Goal: Task Accomplishment & Management: Manage account settings

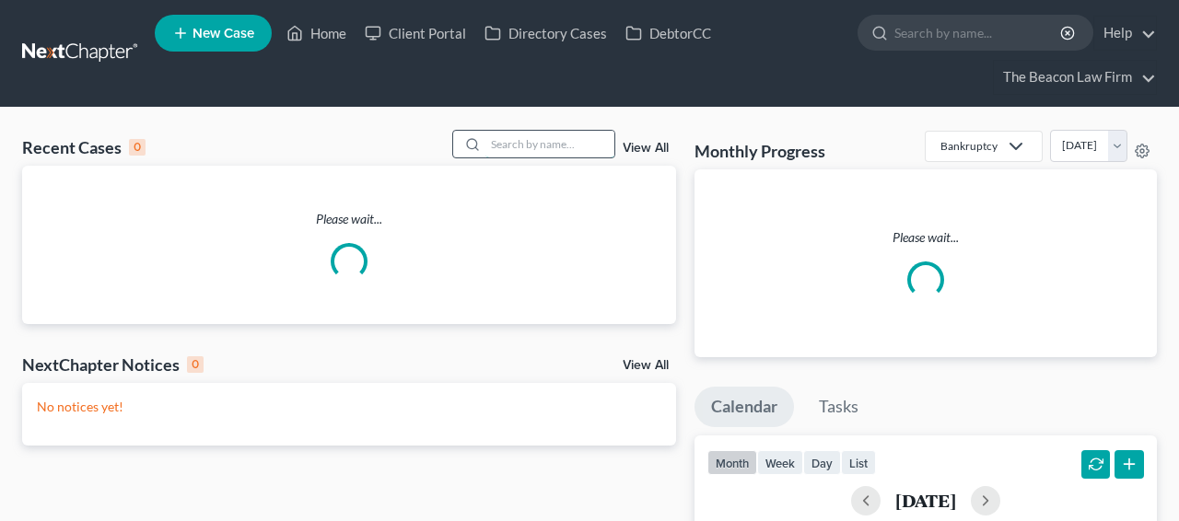
click at [545, 141] on input "search" at bounding box center [549, 144] width 129 height 27
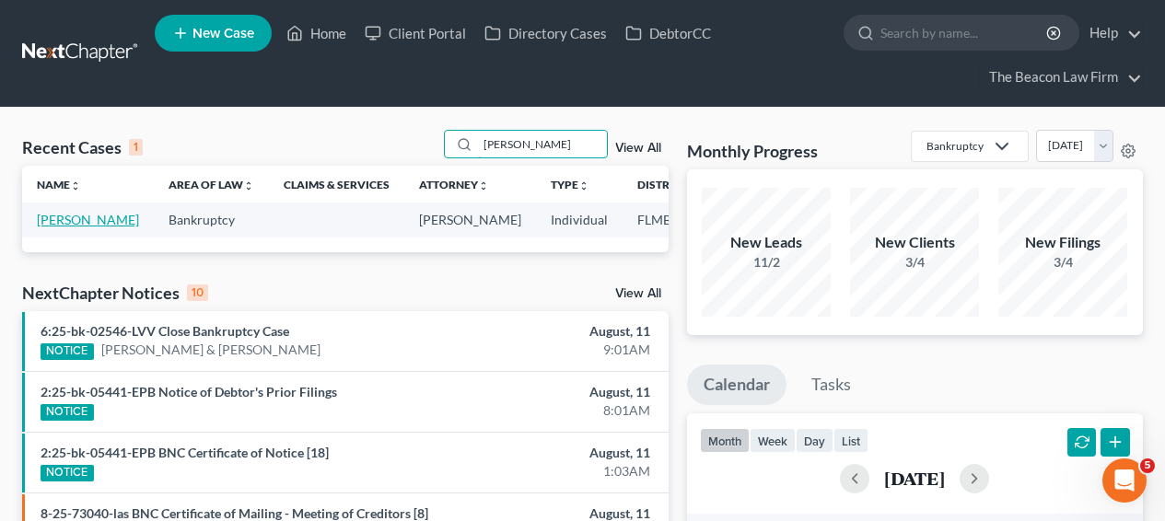
type input "lozada"
click at [64, 227] on link "[PERSON_NAME]" at bounding box center [88, 220] width 102 height 16
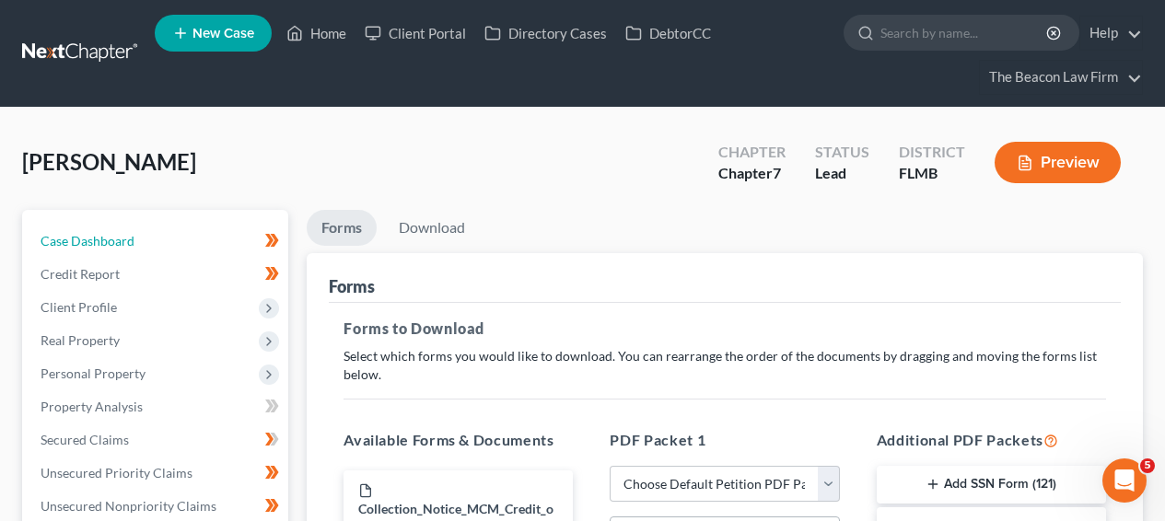
click at [95, 229] on link "Case Dashboard" at bounding box center [157, 241] width 262 height 33
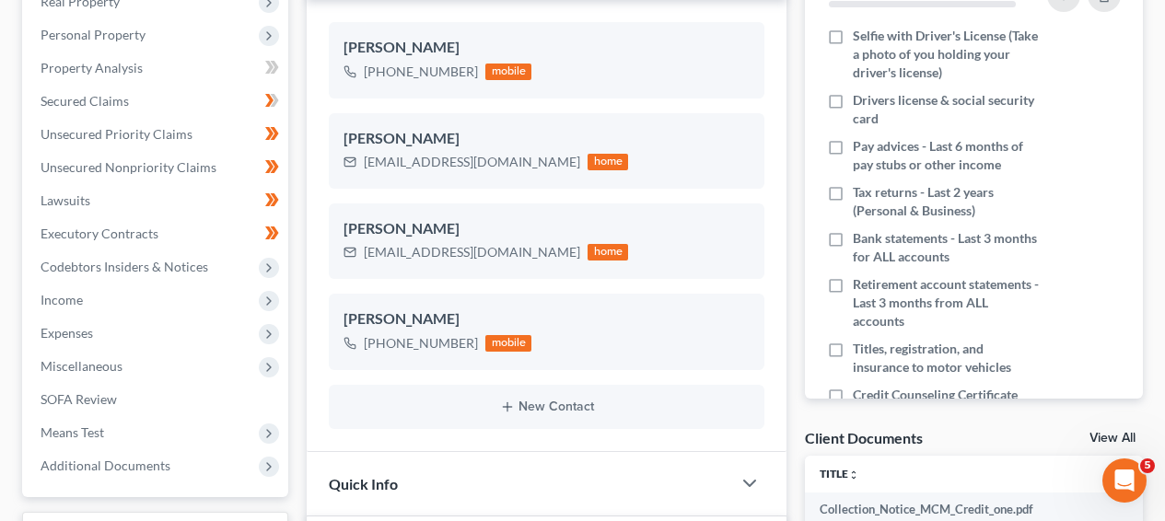
scroll to position [842, 0]
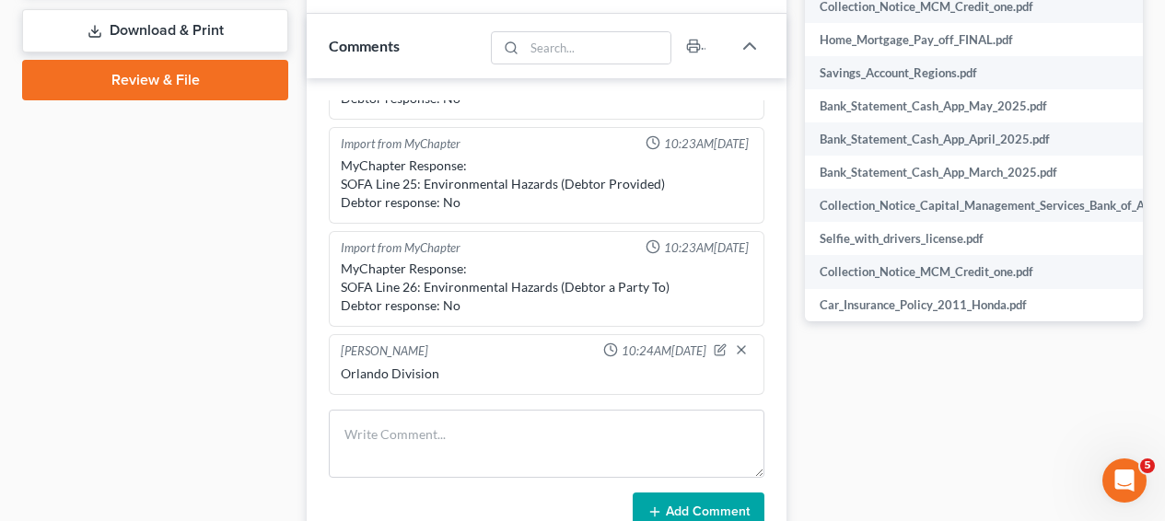
click at [230, 42] on link "Download & Print" at bounding box center [155, 30] width 266 height 43
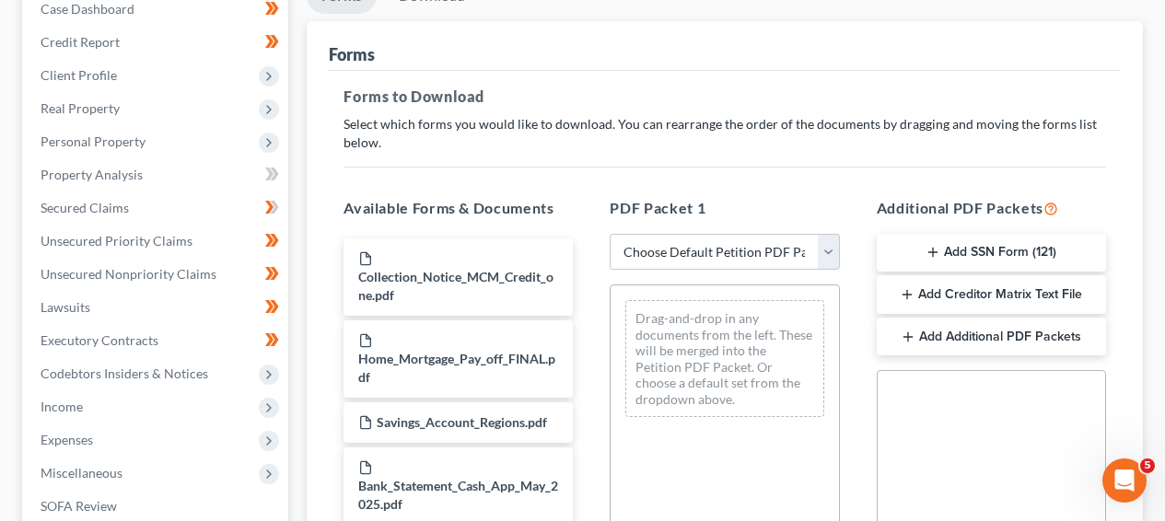
scroll to position [272, 0]
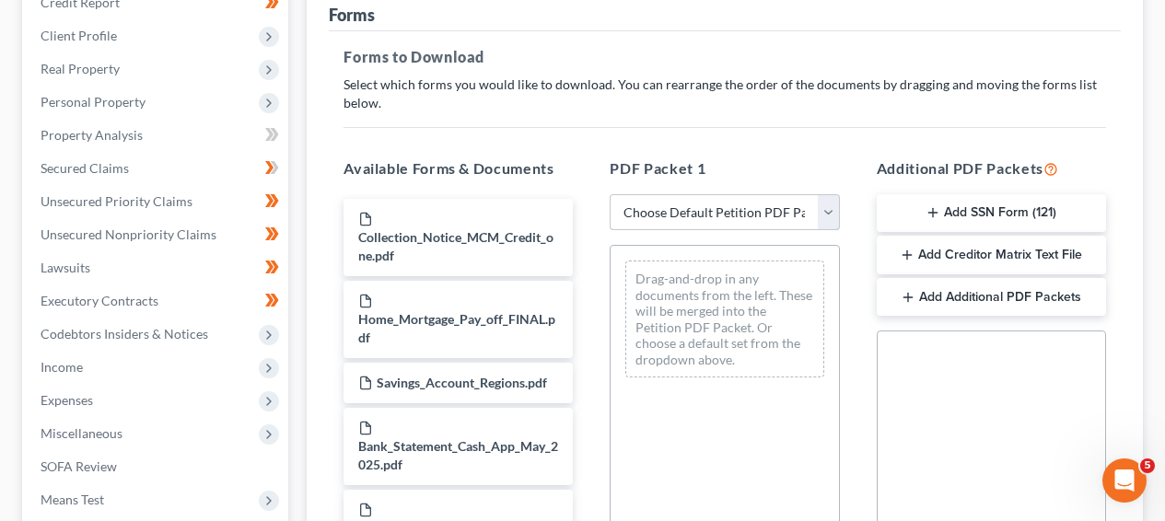
click at [749, 200] on select "Choose Default Petition PDF Packet Complete Bankruptcy Petition (all forms and …" at bounding box center [724, 212] width 229 height 37
select select "0"
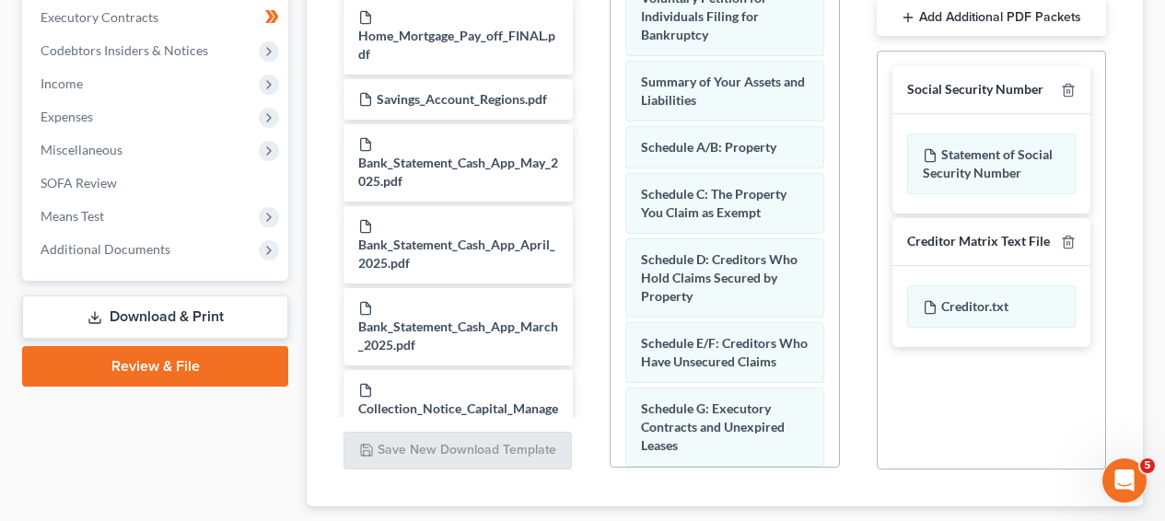
scroll to position [601, 0]
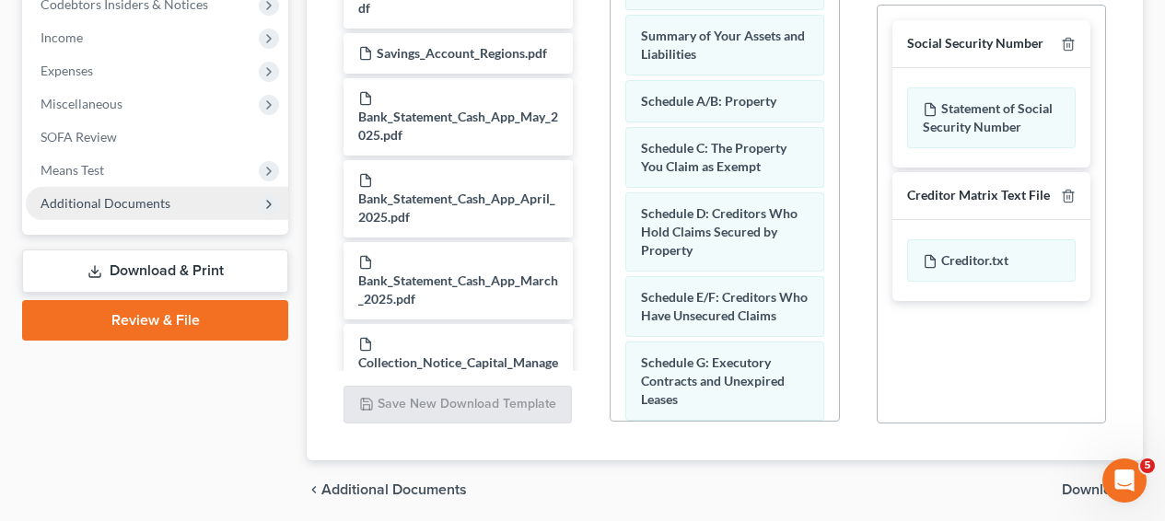
click at [251, 203] on span "Additional Documents" at bounding box center [157, 203] width 262 height 33
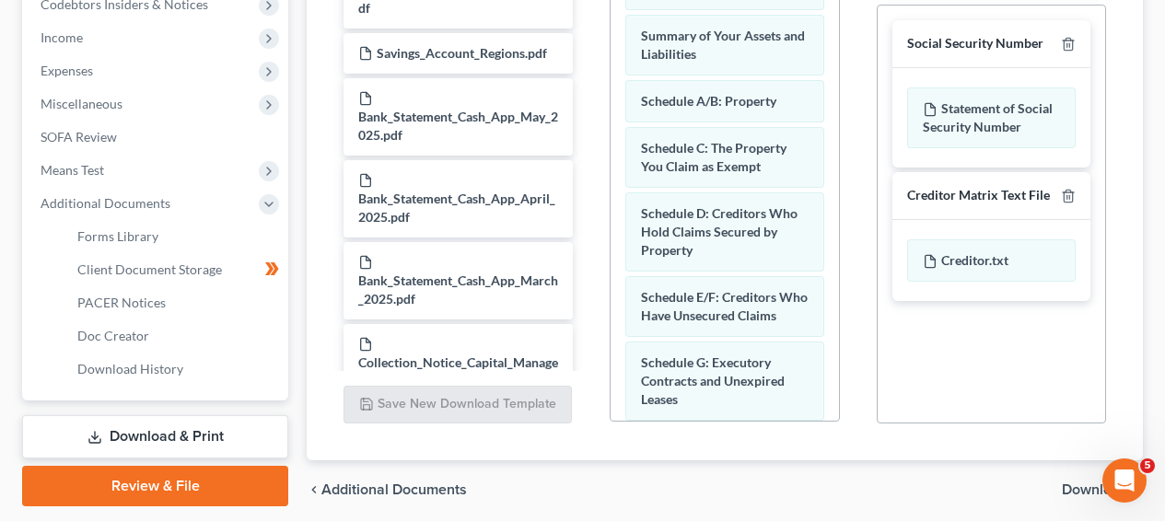
click at [1096, 487] on span "Download" at bounding box center [1095, 490] width 66 height 15
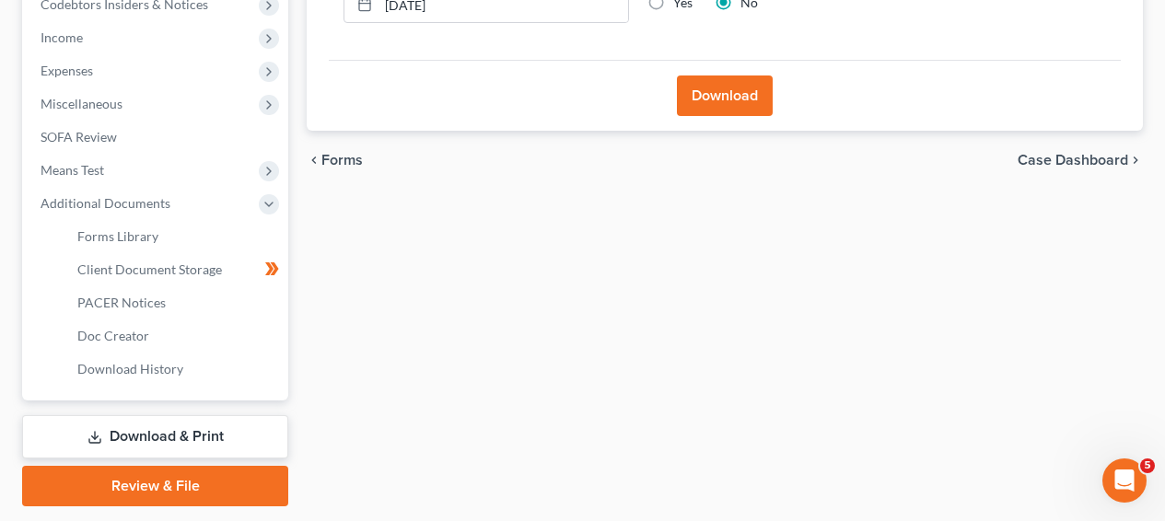
drag, startPoint x: 1162, startPoint y: 296, endPoint x: 1170, endPoint y: 276, distance: 20.7
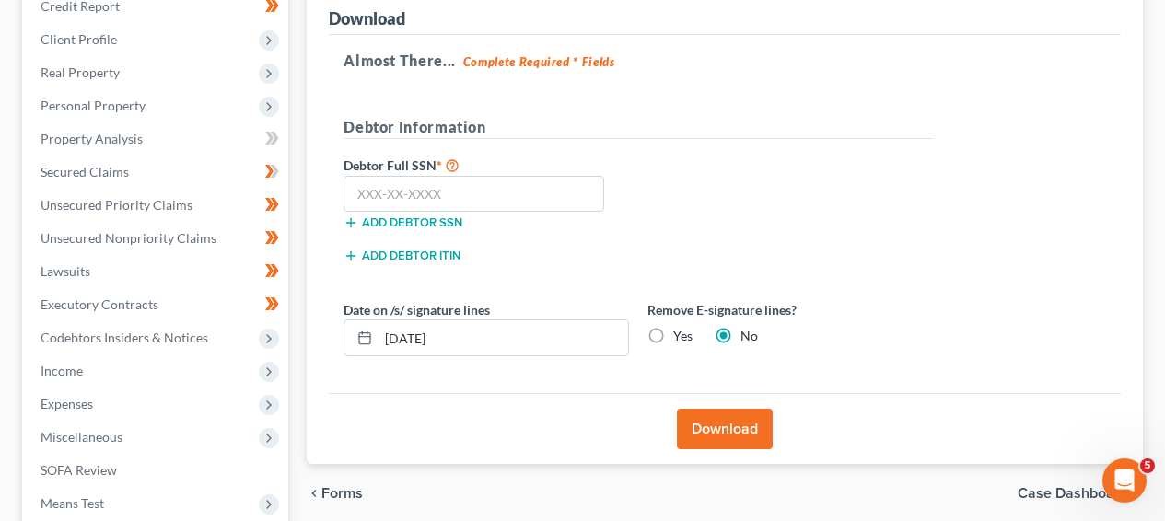
scroll to position [258, 0]
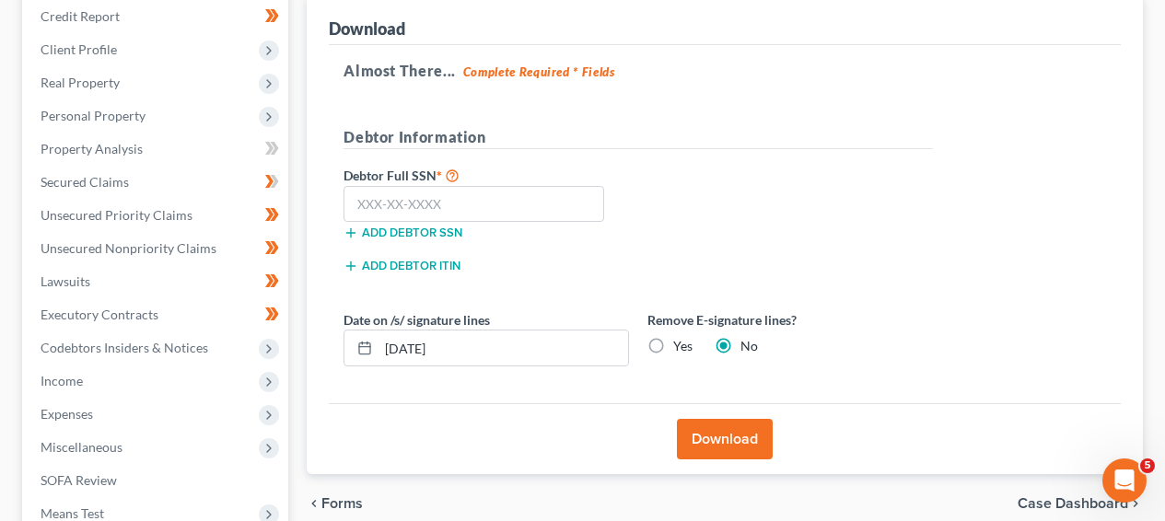
click at [524, 180] on label "Debtor Full SSN *" at bounding box center [486, 175] width 304 height 22
click at [519, 196] on input "text" at bounding box center [474, 204] width 261 height 37
type input "453-79-5420"
click at [723, 438] on button "Download" at bounding box center [725, 439] width 96 height 41
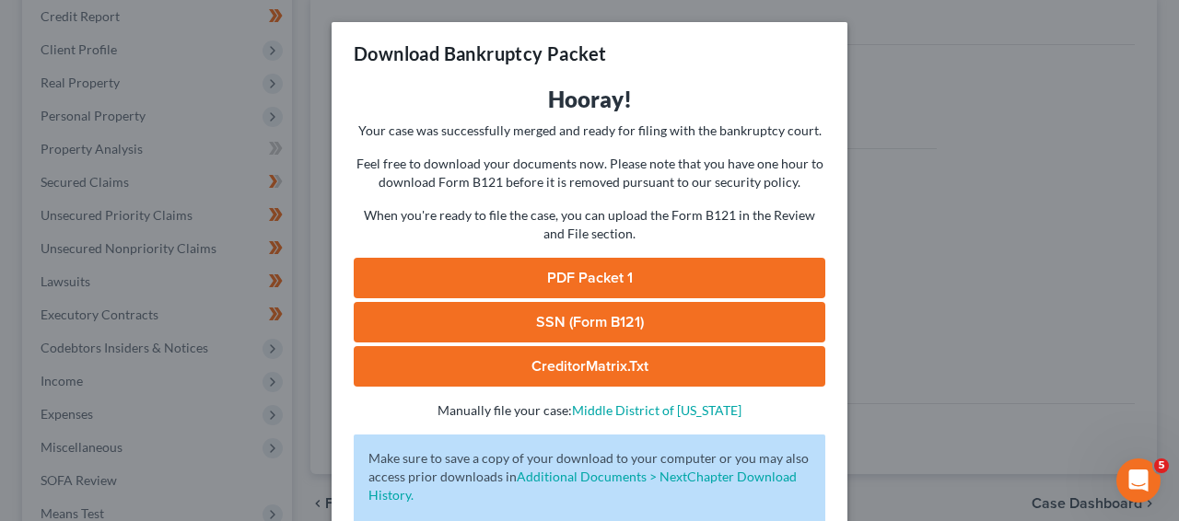
click at [609, 274] on link "PDF Packet 1" at bounding box center [590, 278] width 472 height 41
click at [977, 73] on div "Download Bankruptcy Packet Hooray! Your case was successfully merged and ready …" at bounding box center [589, 260] width 1179 height 521
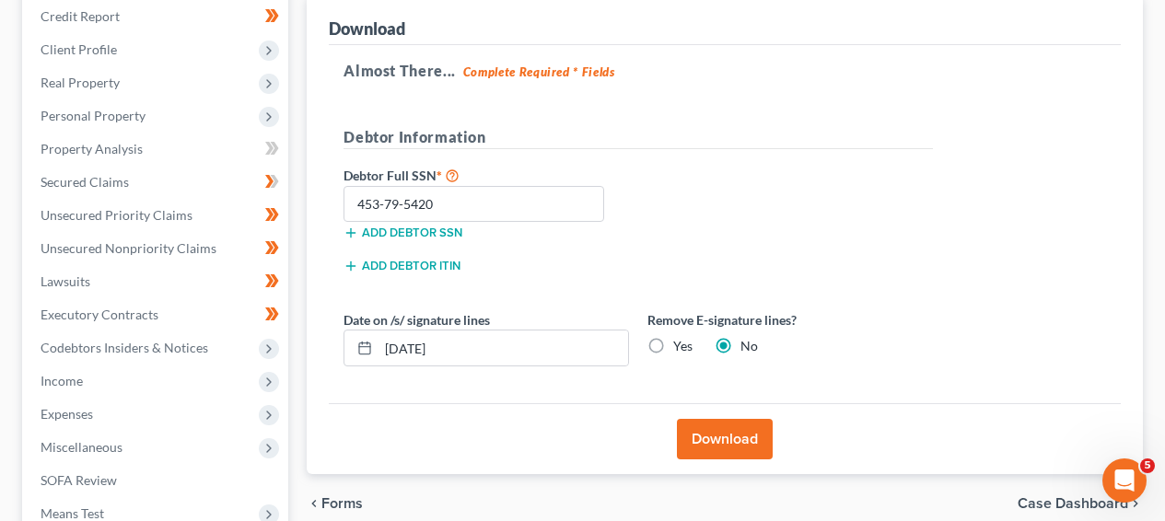
scroll to position [0, 0]
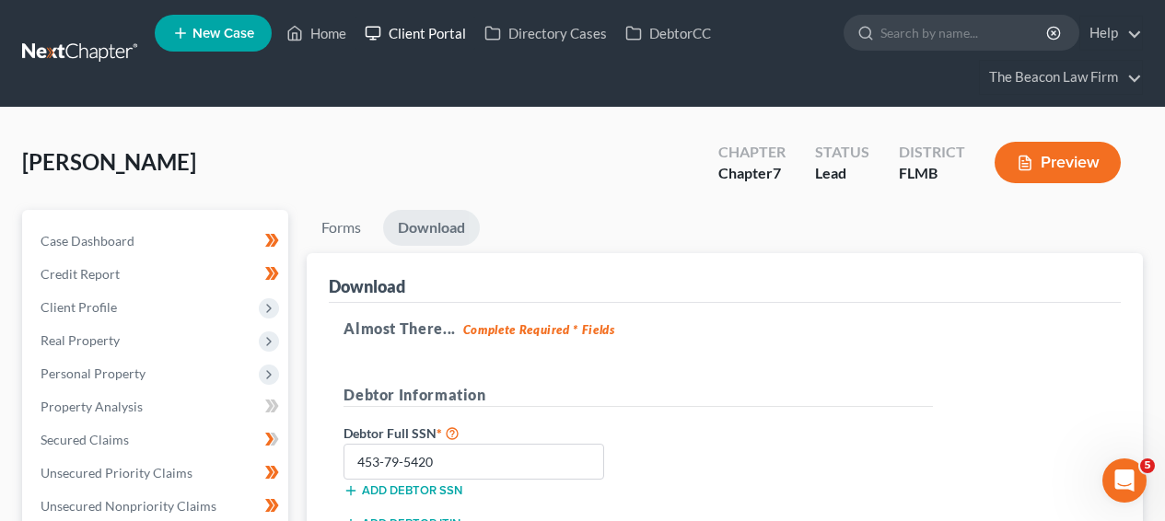
click at [389, 32] on link "Client Portal" at bounding box center [416, 33] width 120 height 33
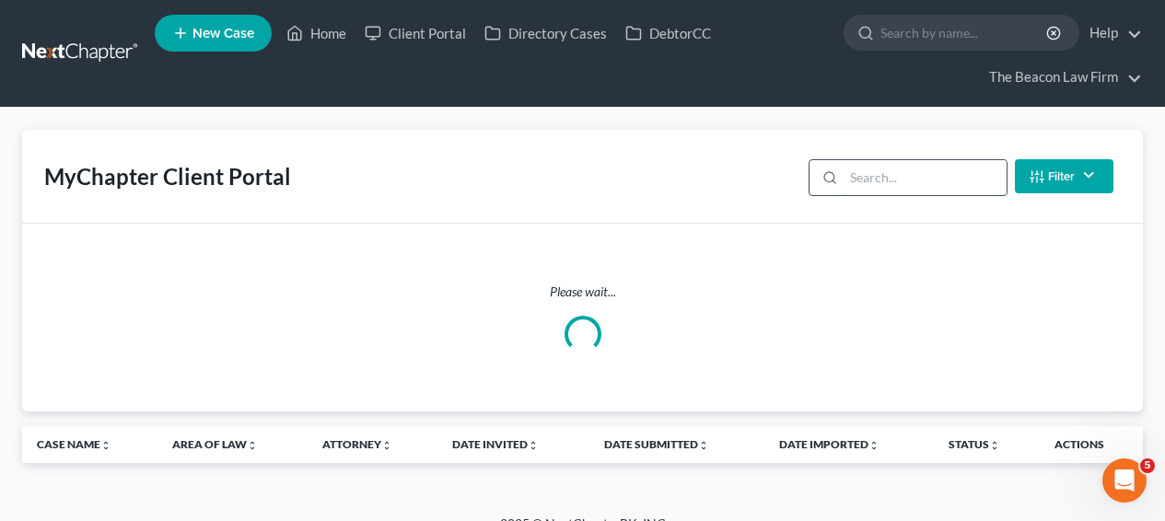
click at [870, 168] on input "search" at bounding box center [925, 177] width 163 height 35
type input "f"
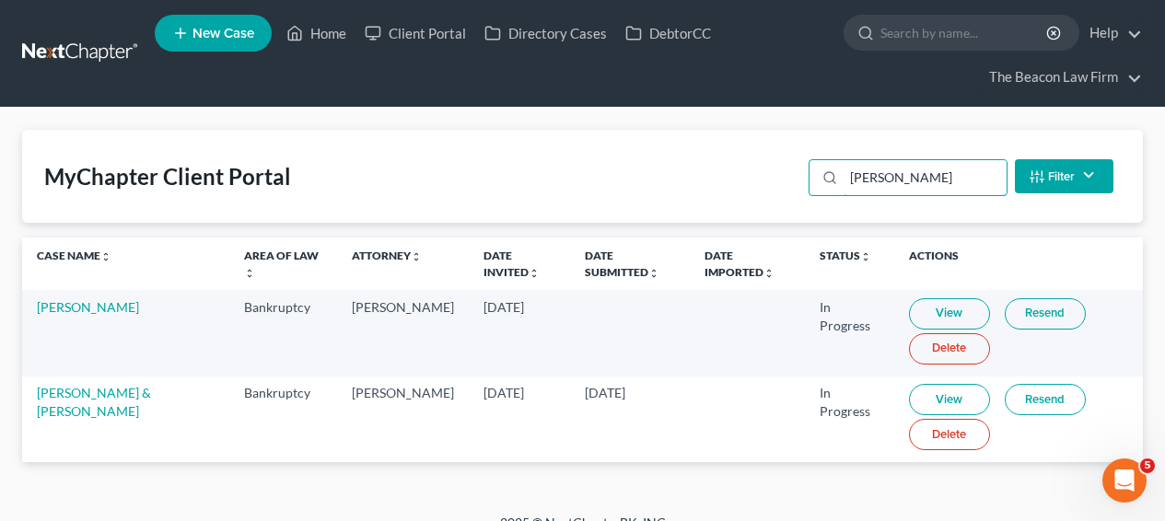
type input "baez"
click at [909, 398] on link "View" at bounding box center [949, 399] width 81 height 31
click at [82, 52] on link at bounding box center [81, 53] width 118 height 33
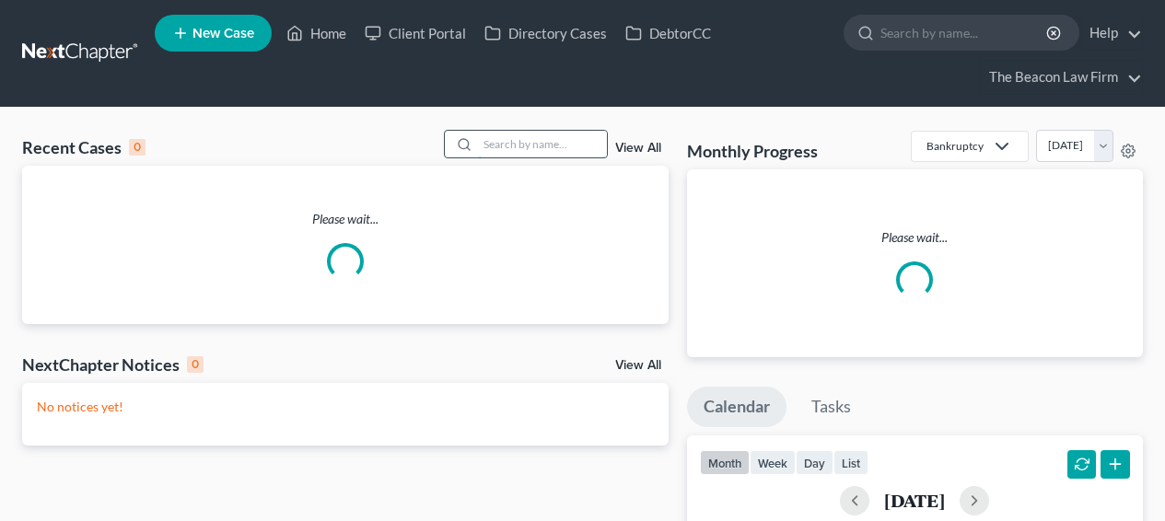
click at [532, 137] on input "search" at bounding box center [542, 144] width 129 height 27
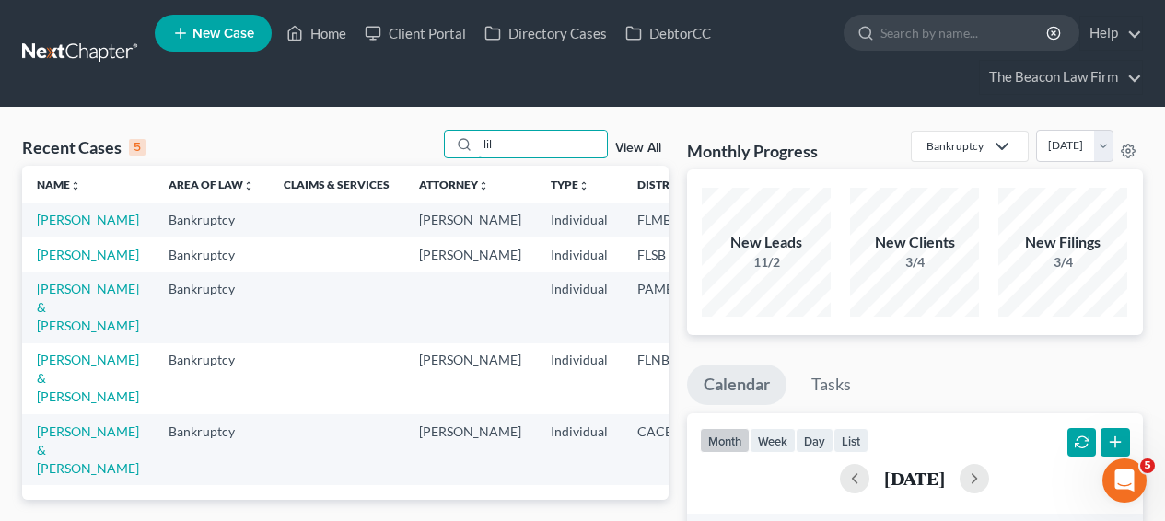
type input "lil"
click at [73, 223] on link "[PERSON_NAME]" at bounding box center [88, 220] width 102 height 16
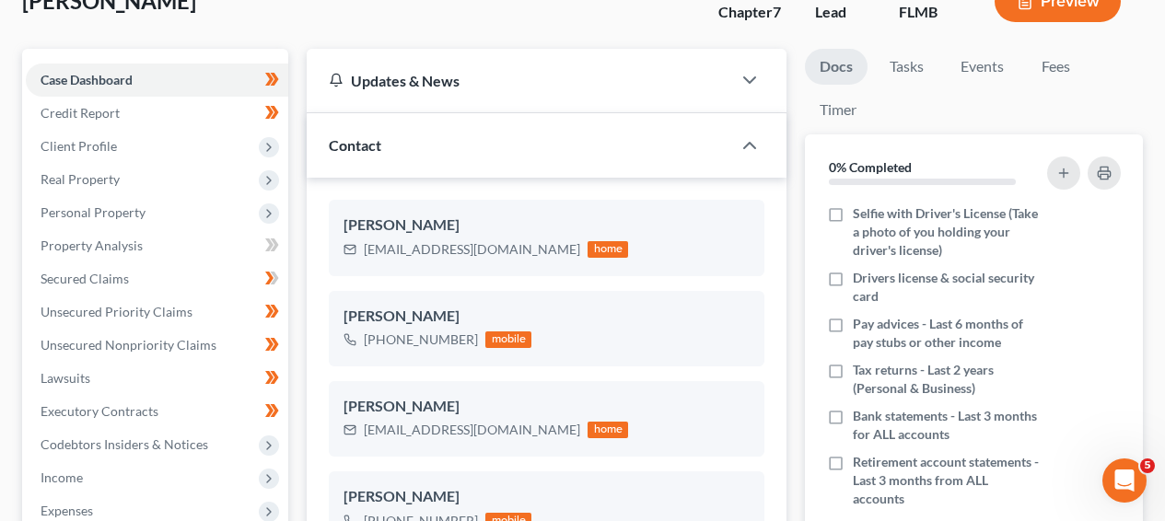
scroll to position [163, 0]
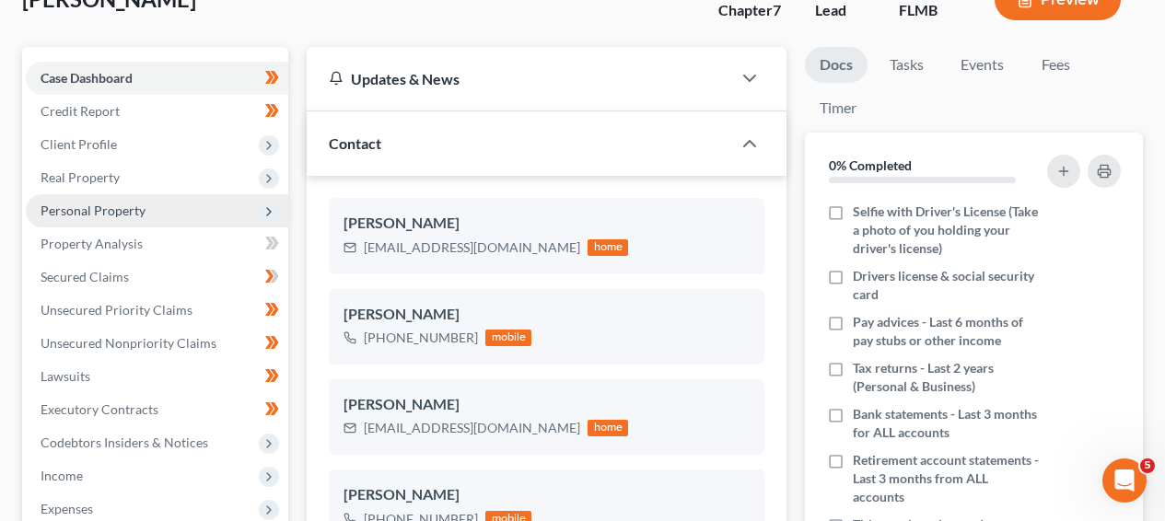
click at [196, 201] on span "Personal Property" at bounding box center [157, 210] width 262 height 33
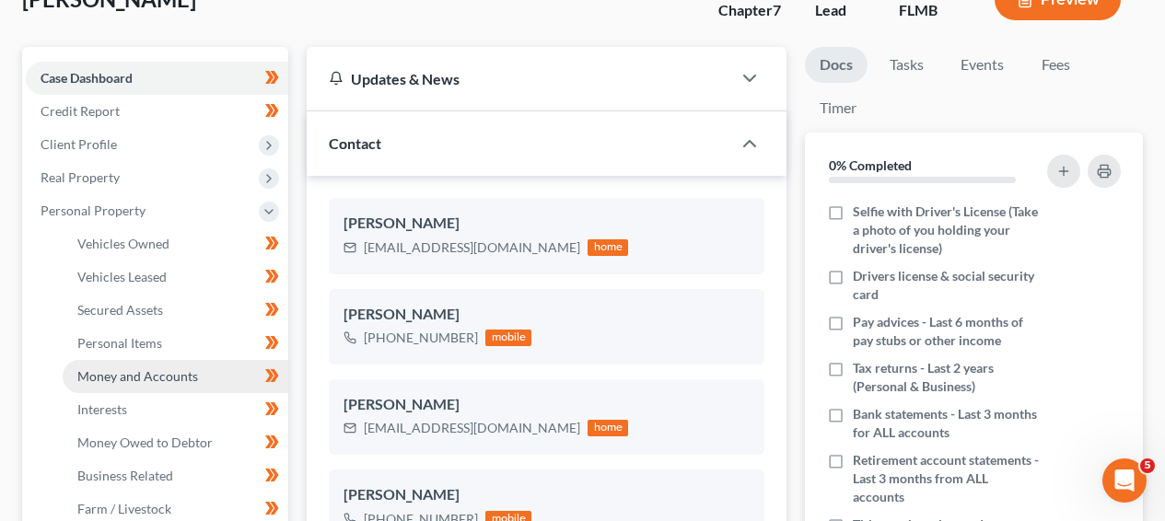
click at [199, 385] on link "Money and Accounts" at bounding box center [176, 376] width 226 height 33
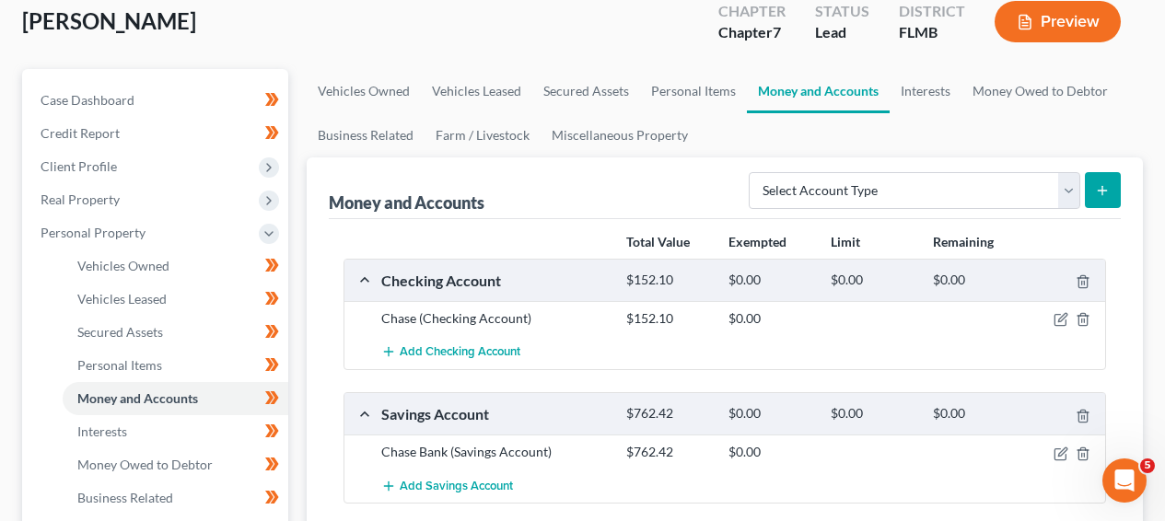
scroll to position [192, 0]
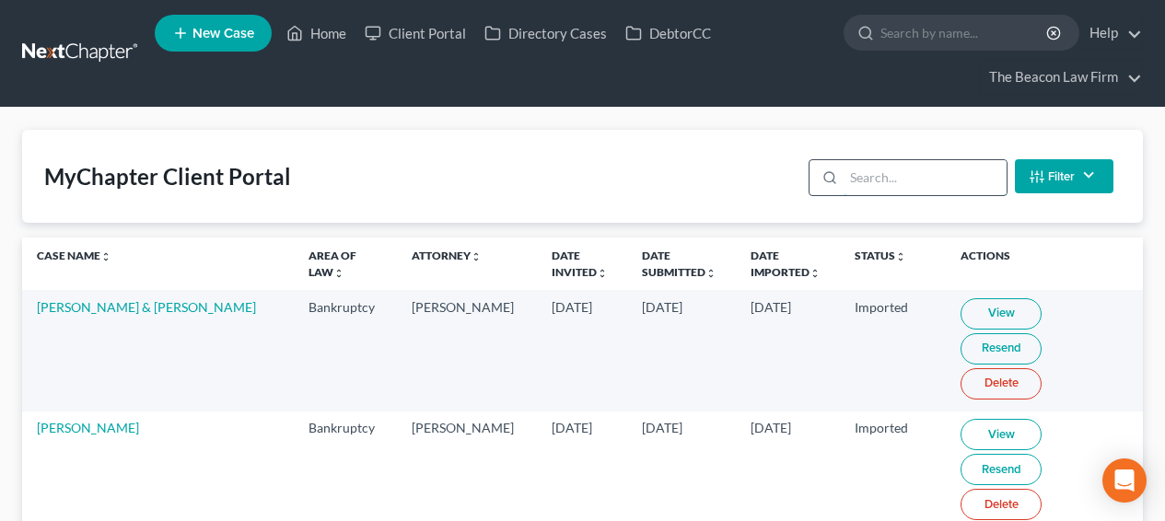
click at [923, 186] on input "search" at bounding box center [925, 177] width 163 height 35
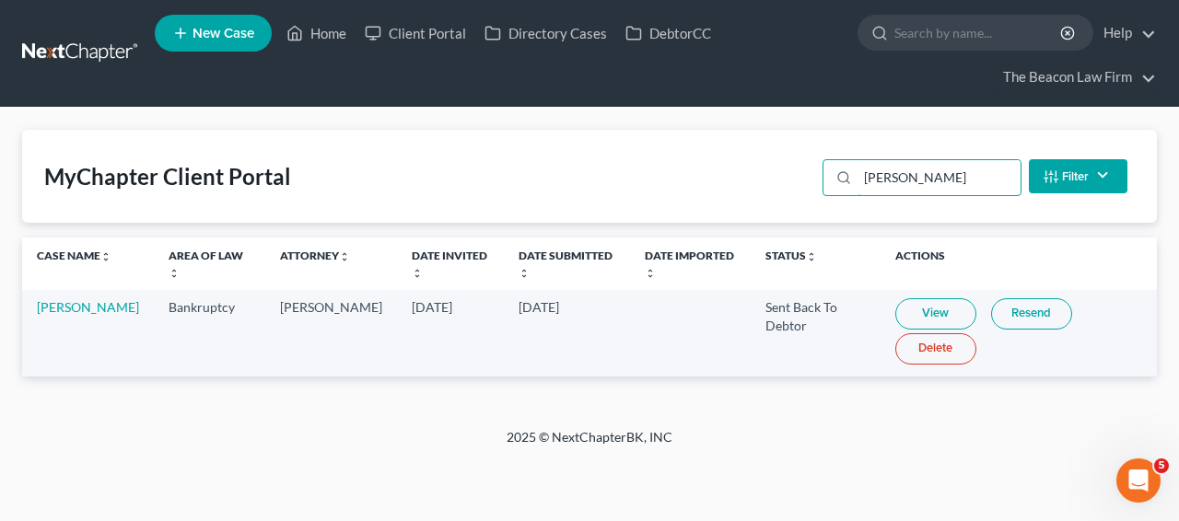
type input "[PERSON_NAME]"
click at [922, 315] on link "View" at bounding box center [935, 313] width 81 height 31
click at [318, 31] on link "Home" at bounding box center [316, 33] width 78 height 33
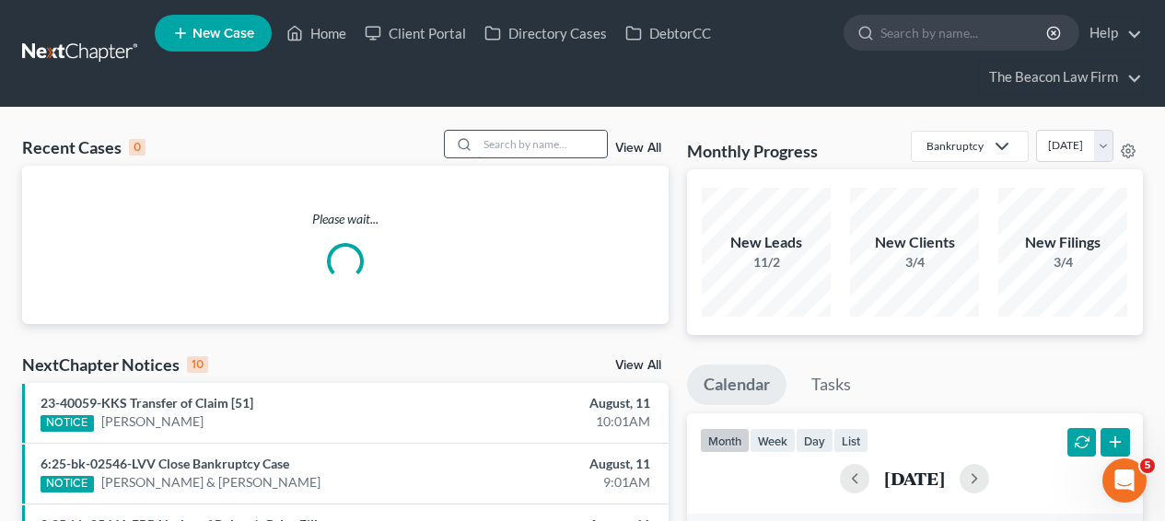
click at [549, 132] on input "search" at bounding box center [542, 144] width 129 height 27
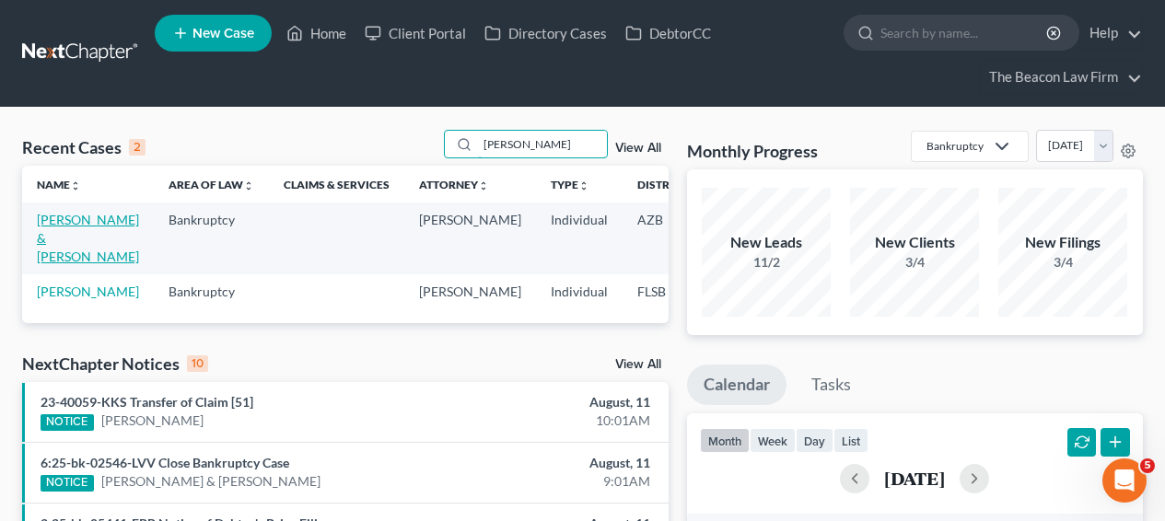
type input "[PERSON_NAME]"
click at [64, 235] on link "[PERSON_NAME] & [PERSON_NAME]" at bounding box center [88, 238] width 102 height 52
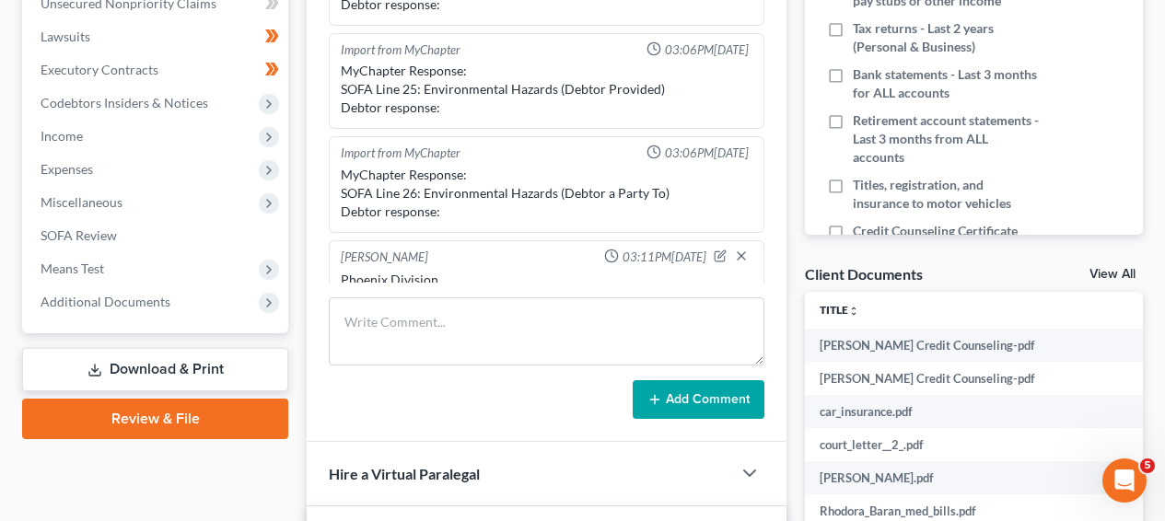
scroll to position [507, 0]
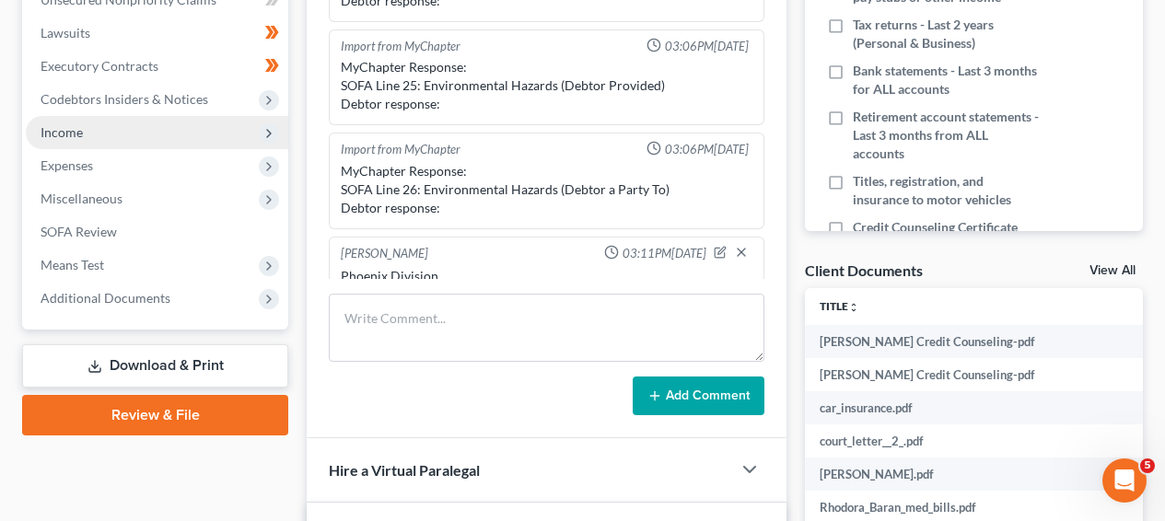
click at [223, 139] on span "Income" at bounding box center [157, 132] width 262 height 33
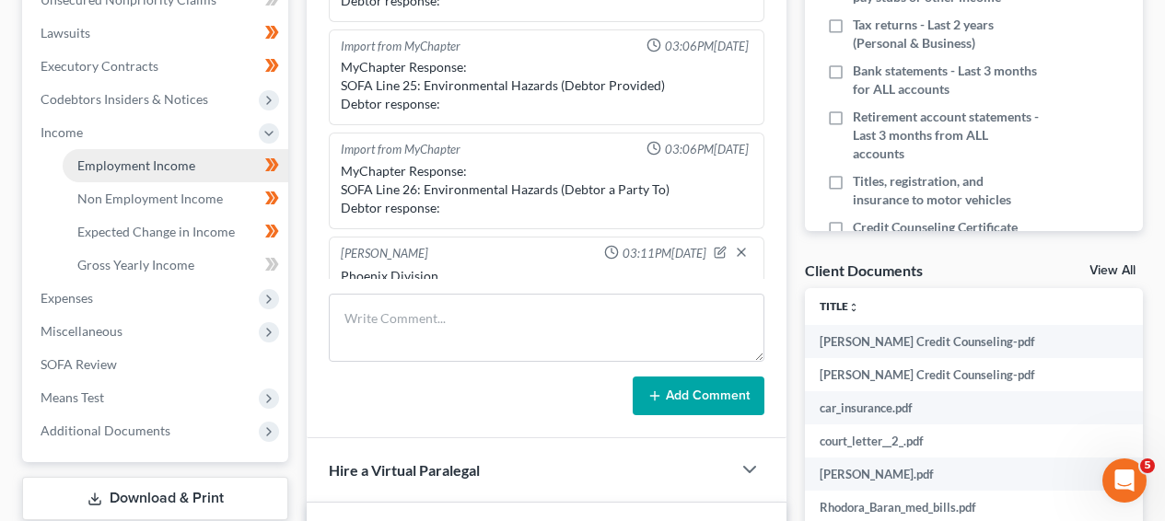
click at [218, 168] on link "Employment Income" at bounding box center [176, 165] width 226 height 33
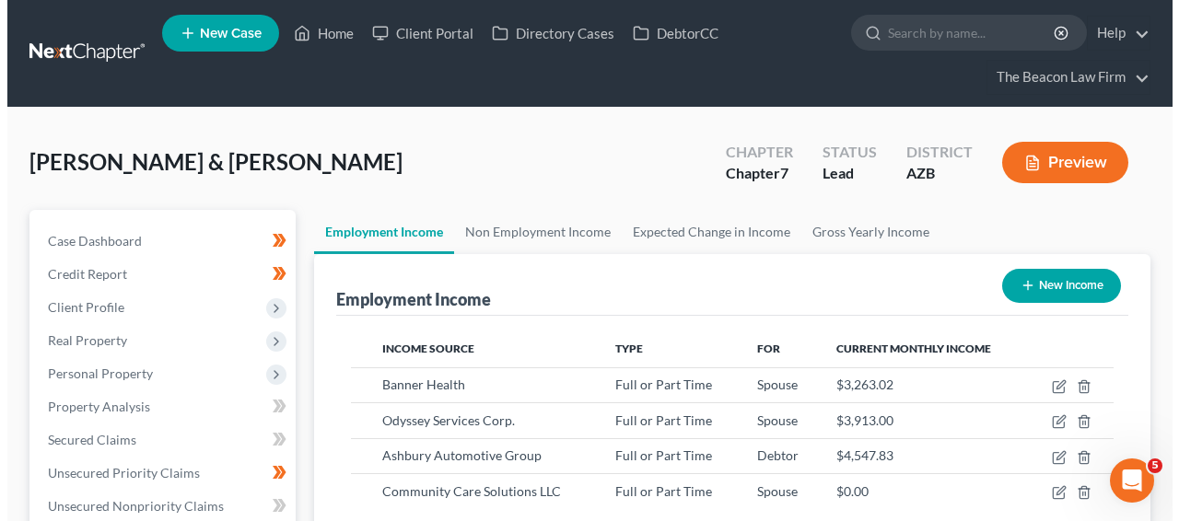
scroll to position [330, 466]
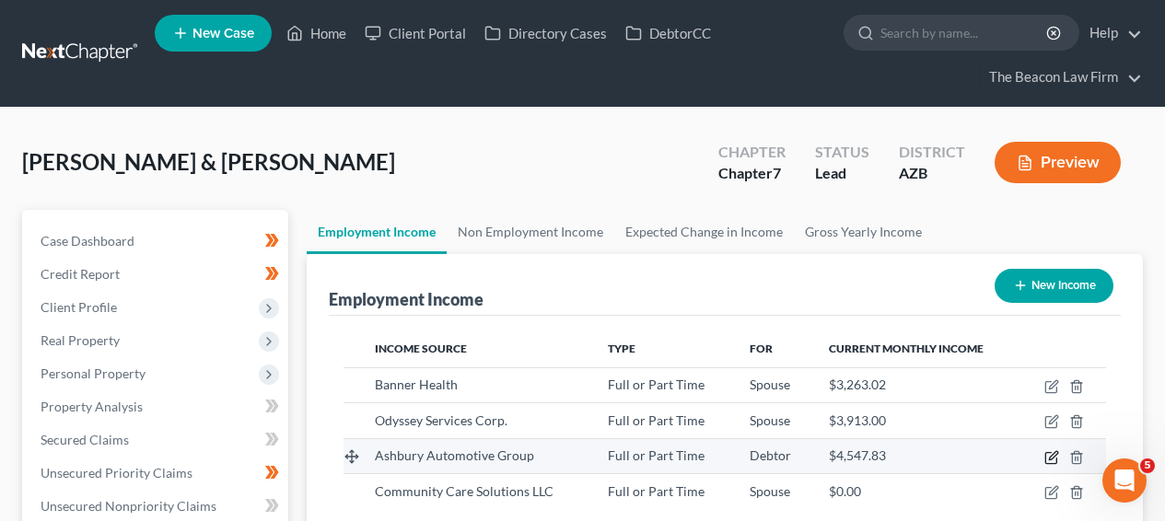
click at [1057, 454] on icon "button" at bounding box center [1051, 457] width 15 height 15
select select "0"
select select "3"
select select "2"
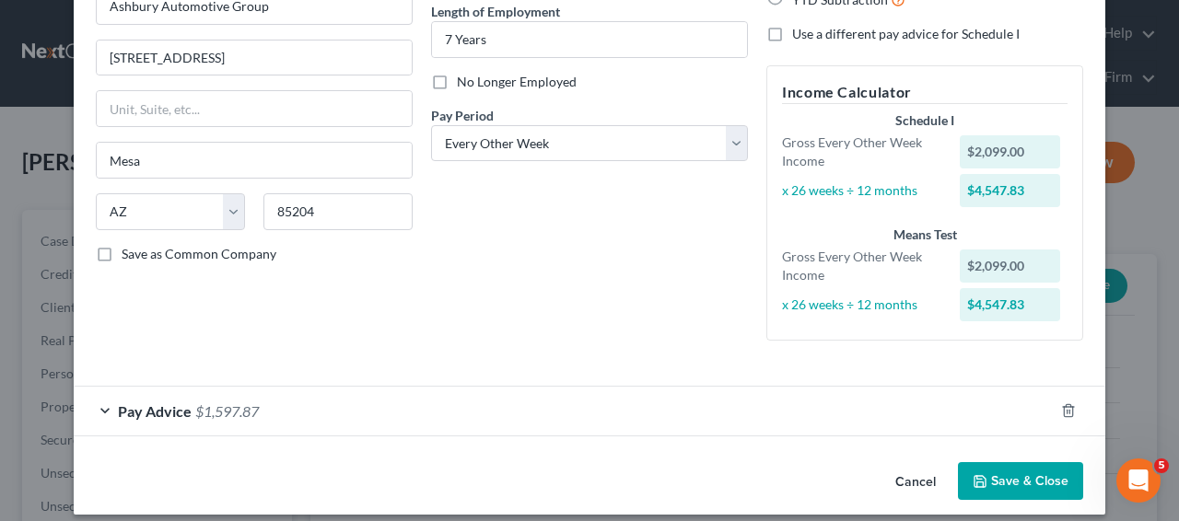
scroll to position [203, 0]
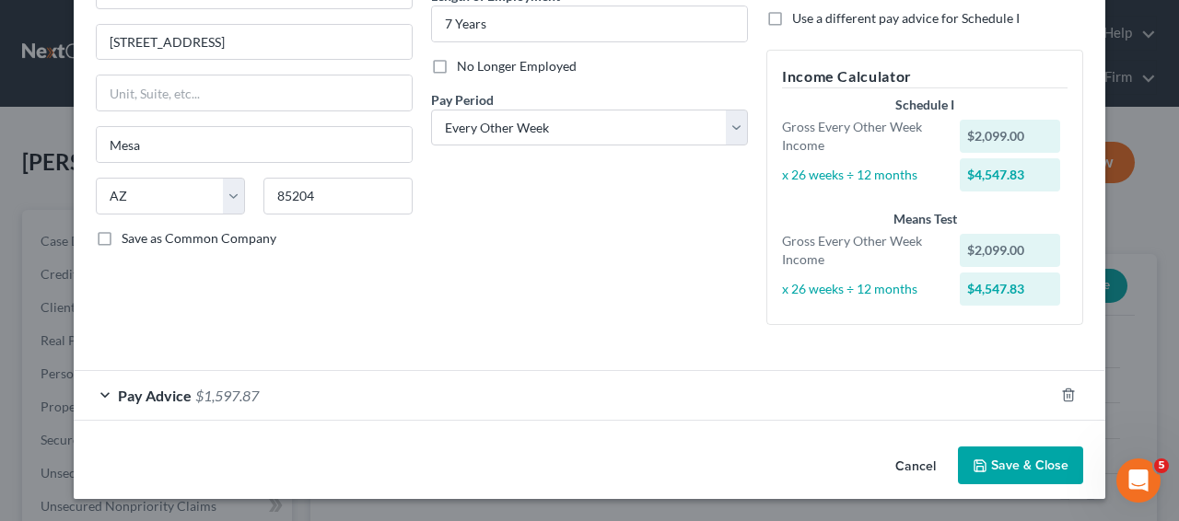
click at [632, 405] on div "Pay Advice $1,597.87" at bounding box center [564, 395] width 980 height 49
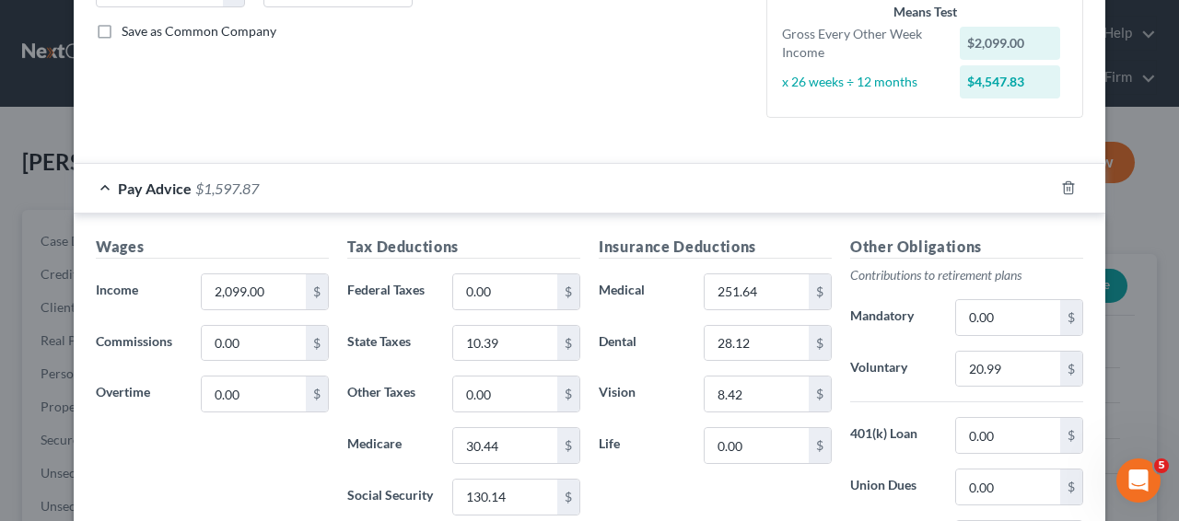
scroll to position [428, 0]
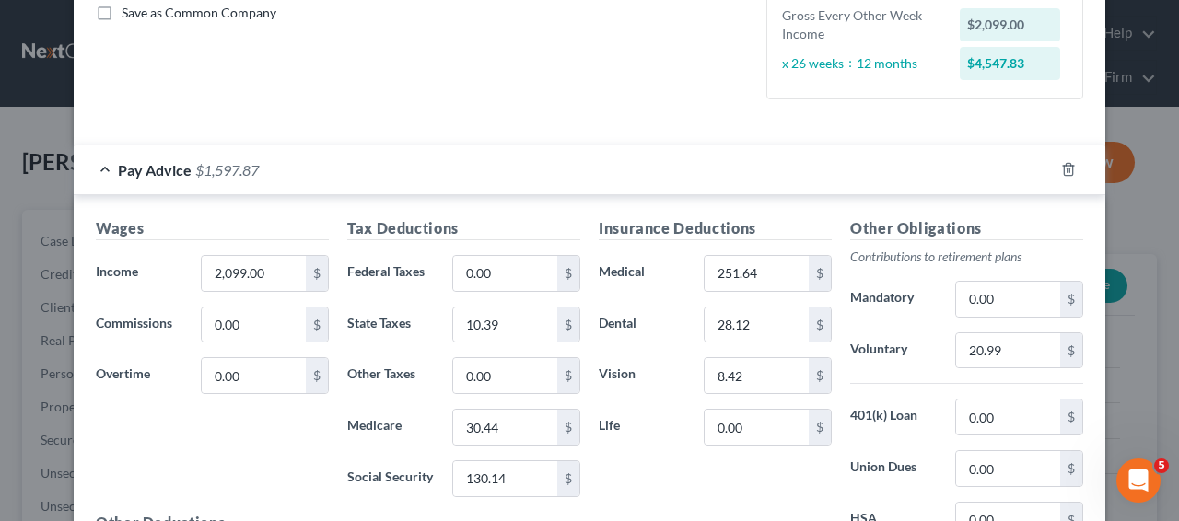
click at [38, 140] on div "Edit Income Source × Employment Type * Select Full or [DEMOGRAPHIC_DATA] Employ…" at bounding box center [589, 260] width 1179 height 521
click at [38, 136] on div "Edit Income Source × Employment Type * Select Full or [DEMOGRAPHIC_DATA] Employ…" at bounding box center [589, 260] width 1179 height 521
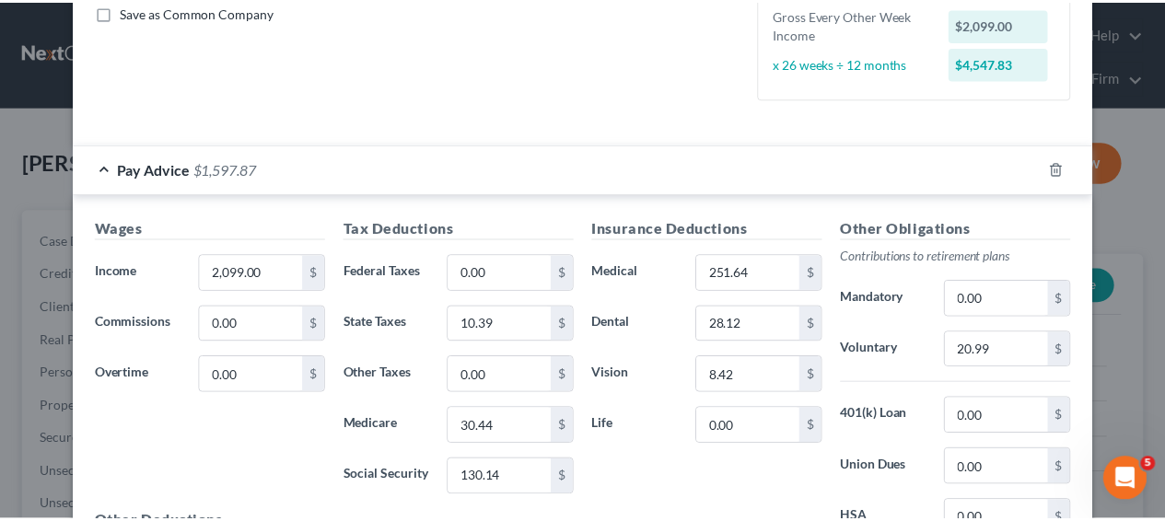
scroll to position [0, 0]
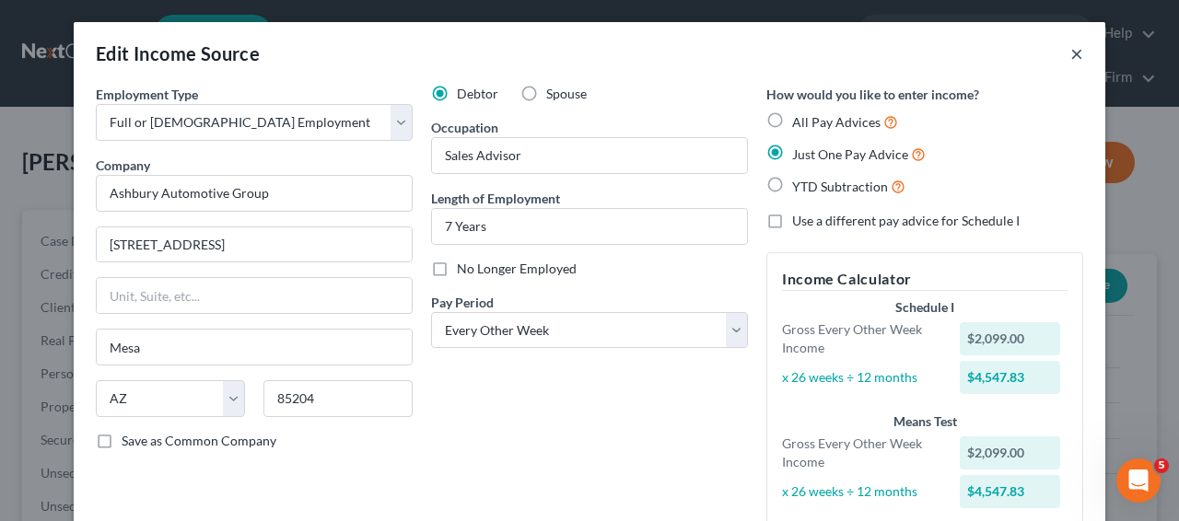
click at [1070, 55] on button "×" at bounding box center [1076, 53] width 13 height 22
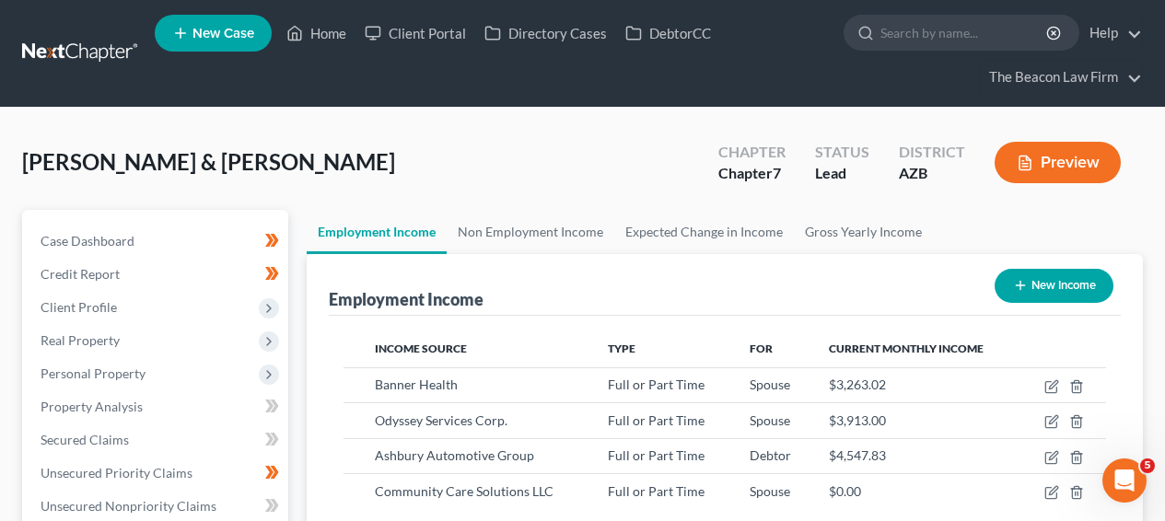
click at [52, 58] on link at bounding box center [81, 53] width 118 height 33
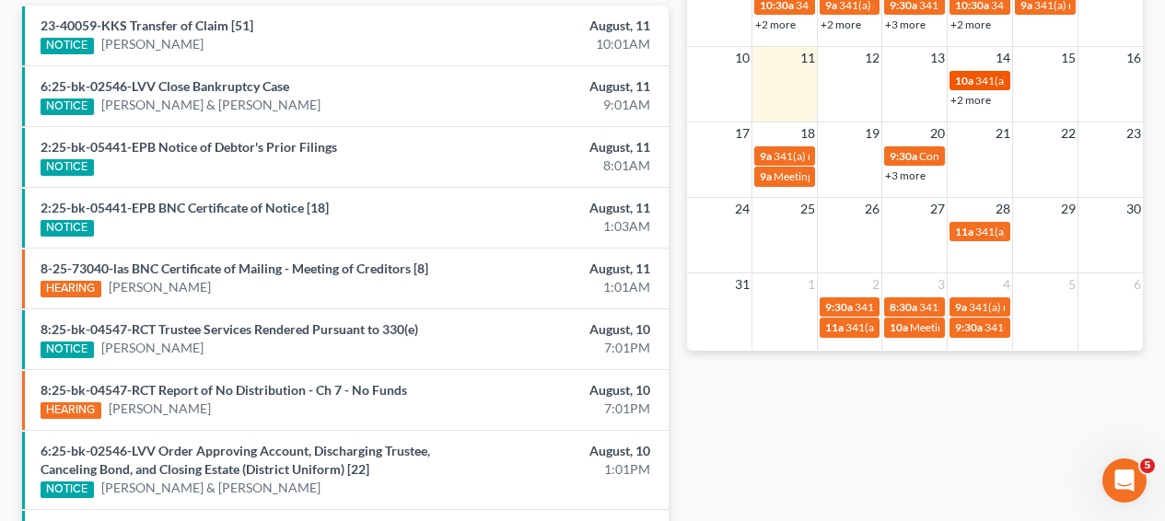
click at [983, 84] on span "341(a) meeting for [PERSON_NAME]" at bounding box center [1064, 81] width 178 height 14
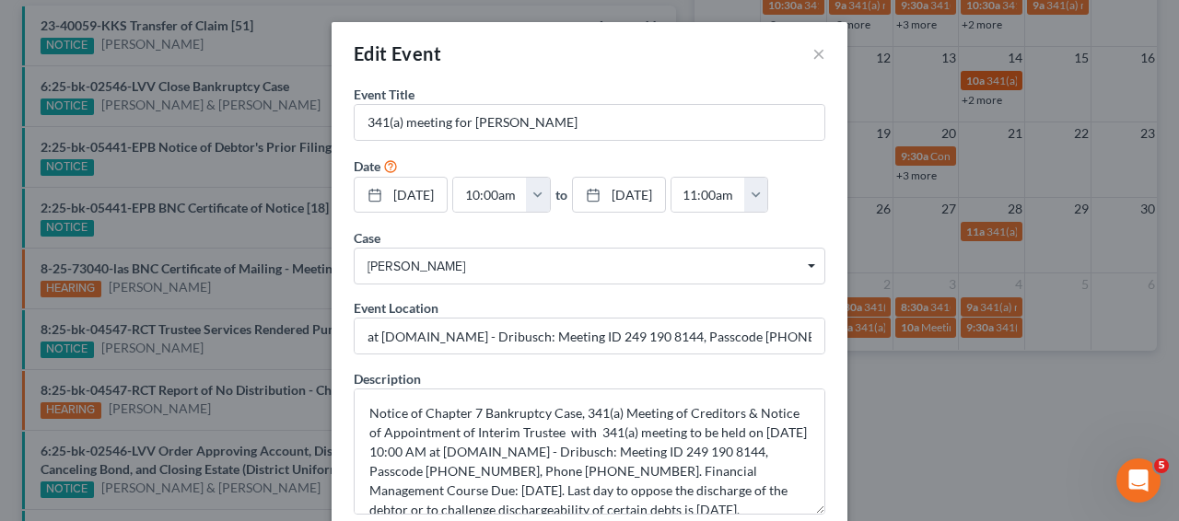
click at [983, 84] on div "Edit Event × Event Title * 341(a) meeting for James Marcotte Date 8/14/2025 clo…" at bounding box center [589, 260] width 1179 height 521
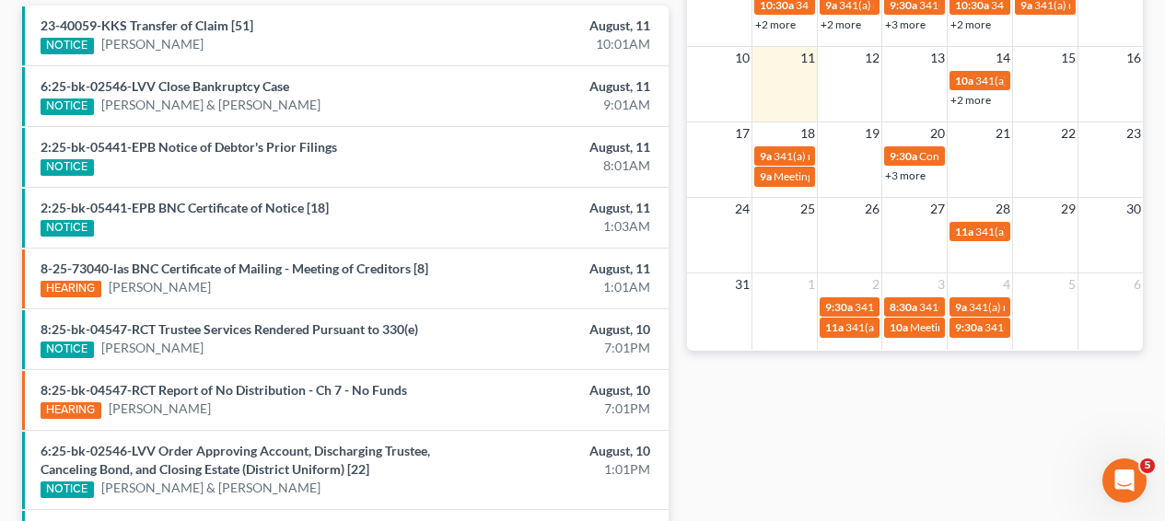
click at [982, 99] on link "+2 more" at bounding box center [971, 100] width 41 height 14
click at [911, 110] on div "10 11 12 13 14 15 16 10a 341(a) meeting for James Marcotte 10a Confirmation hea…" at bounding box center [915, 78] width 456 height 64
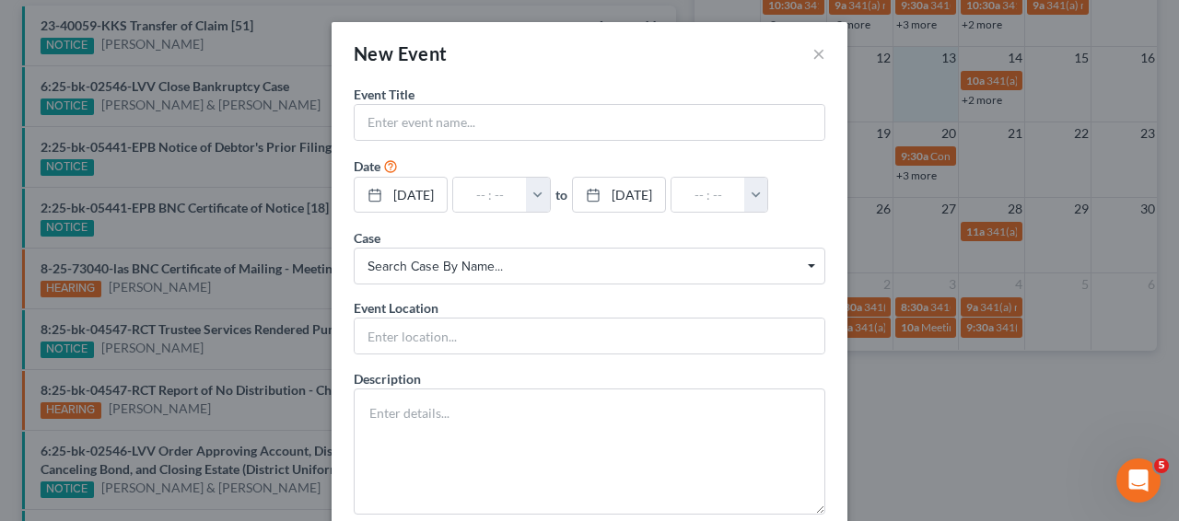
click at [802, 55] on div "New Event ×" at bounding box center [590, 53] width 516 height 63
click at [812, 52] on button "×" at bounding box center [818, 53] width 13 height 22
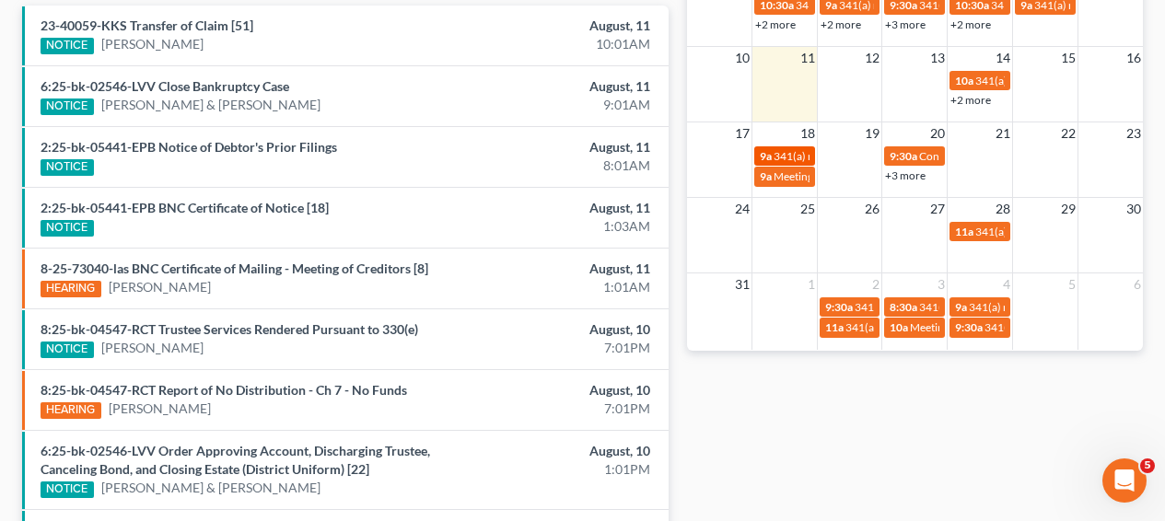
click at [811, 159] on link "9a 341(a) meeting for Justin Baker" at bounding box center [784, 155] width 61 height 19
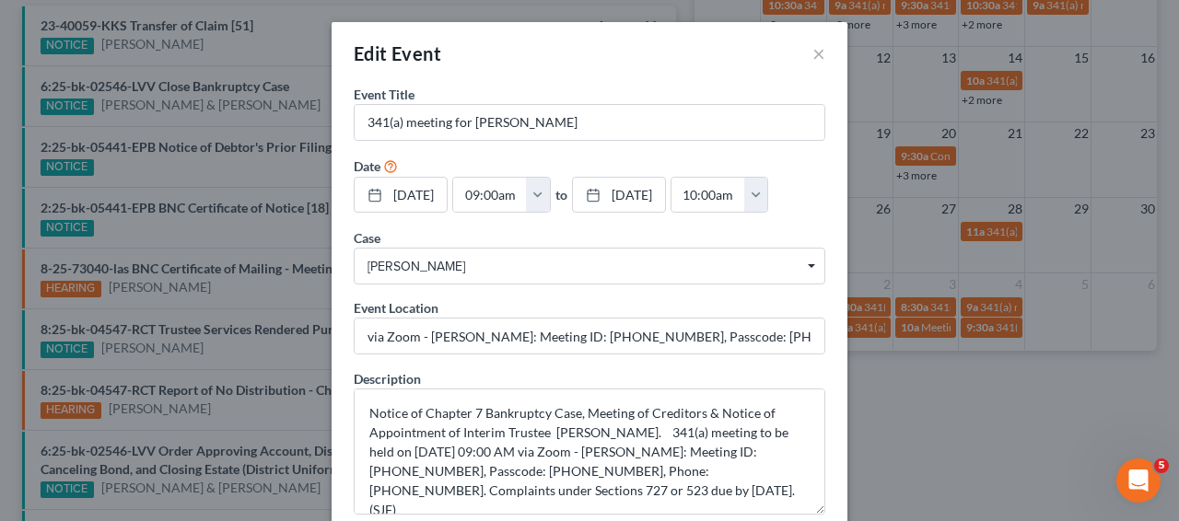
click at [853, 164] on div "Edit Event × Event Title * 341(a) meeting for Justin Baker Date 8/18/2025 close…" at bounding box center [589, 260] width 1179 height 521
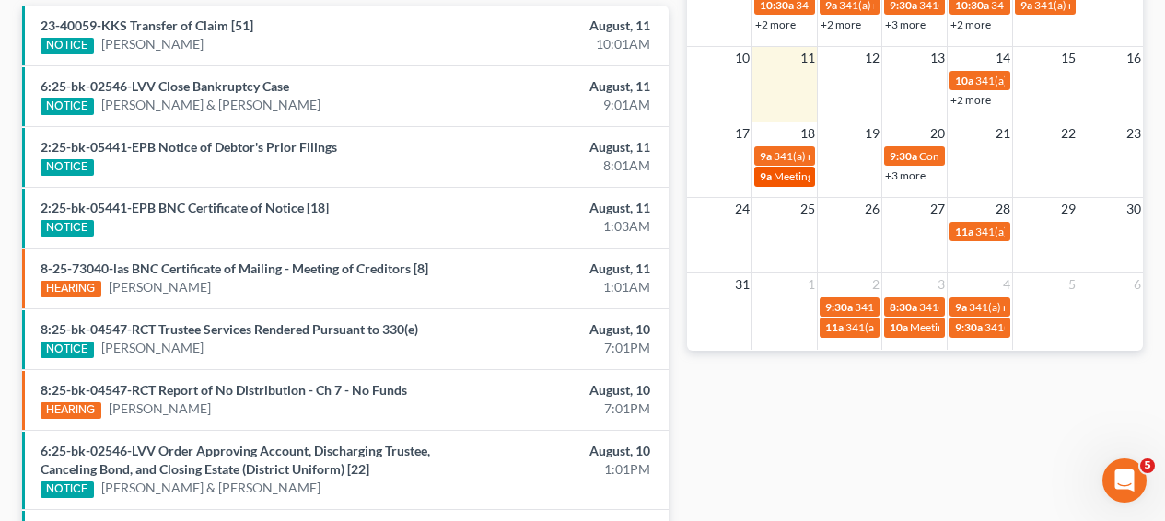
click at [809, 175] on link "9a Meeting of Creditors for Justin Baker" at bounding box center [784, 176] width 61 height 19
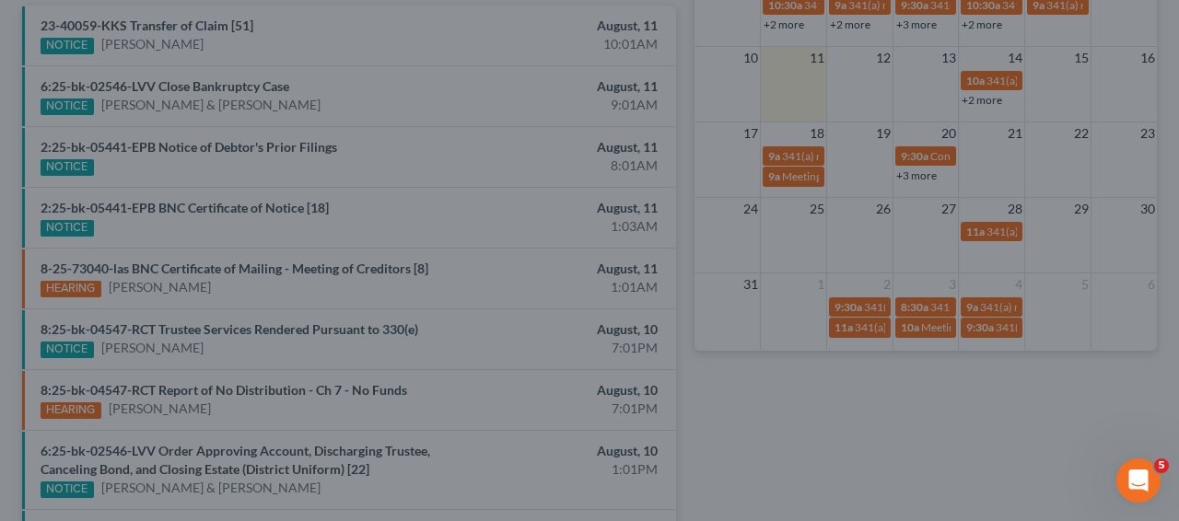
click at [891, 178] on div "Edit Event × Event Title * Meeting of Creditors for Justin Baker Date 8/18/2025…" at bounding box center [589, 260] width 1179 height 521
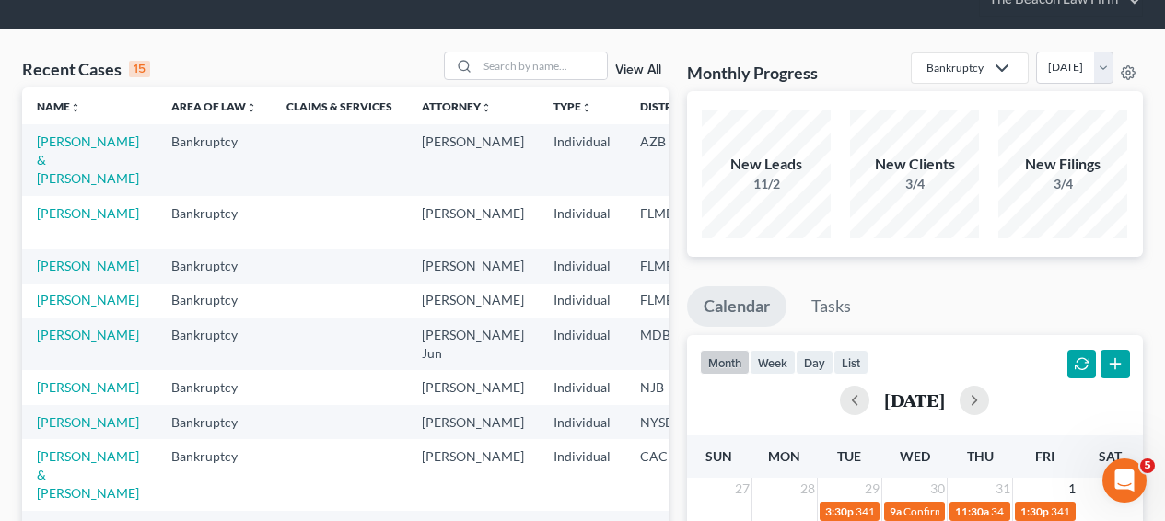
scroll to position [75, 0]
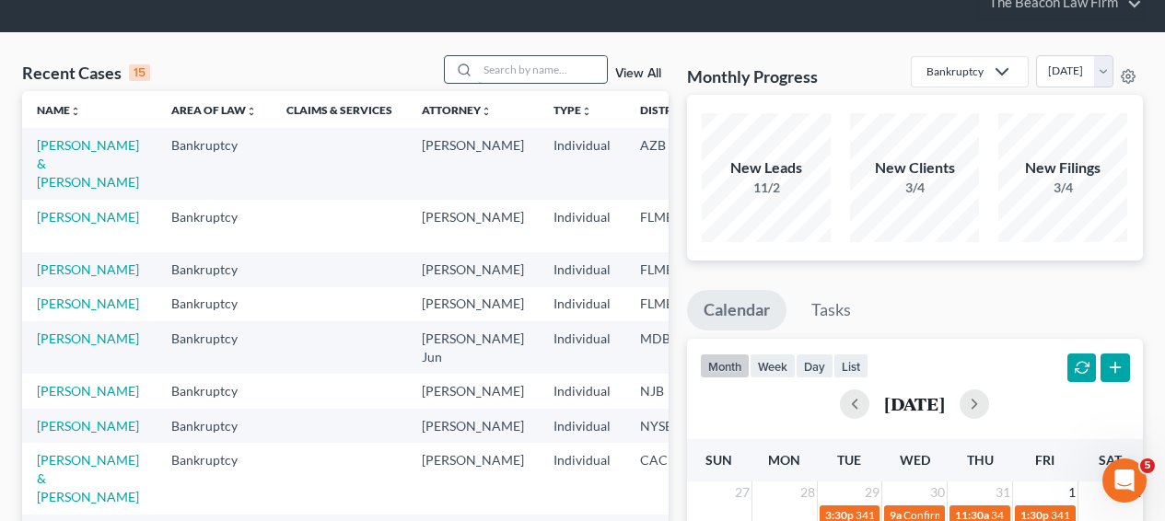
click at [497, 61] on input "search" at bounding box center [542, 69] width 129 height 27
type input "beck"
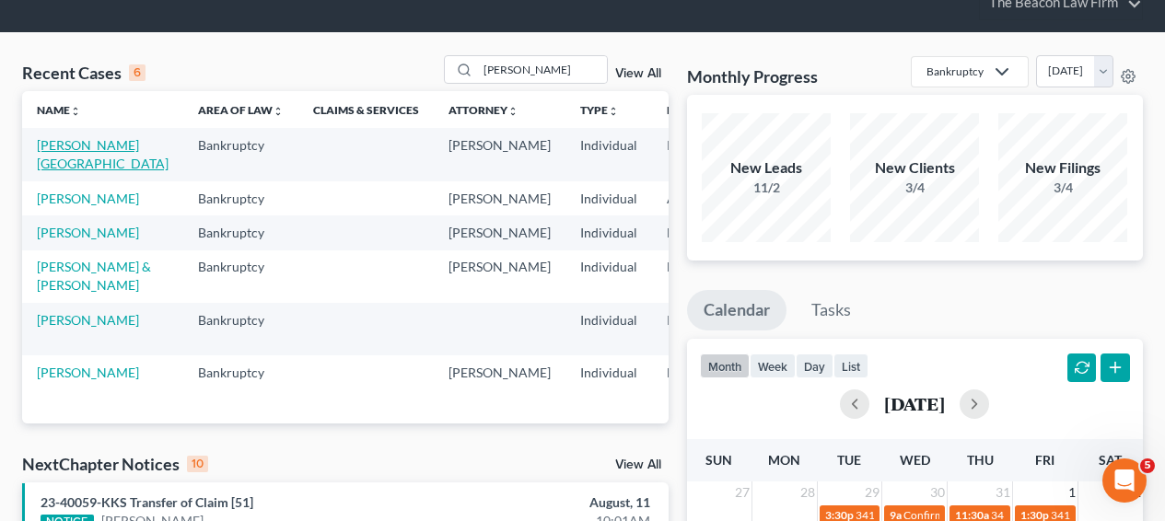
click at [78, 162] on link "Beck, Brittany" at bounding box center [103, 154] width 132 height 34
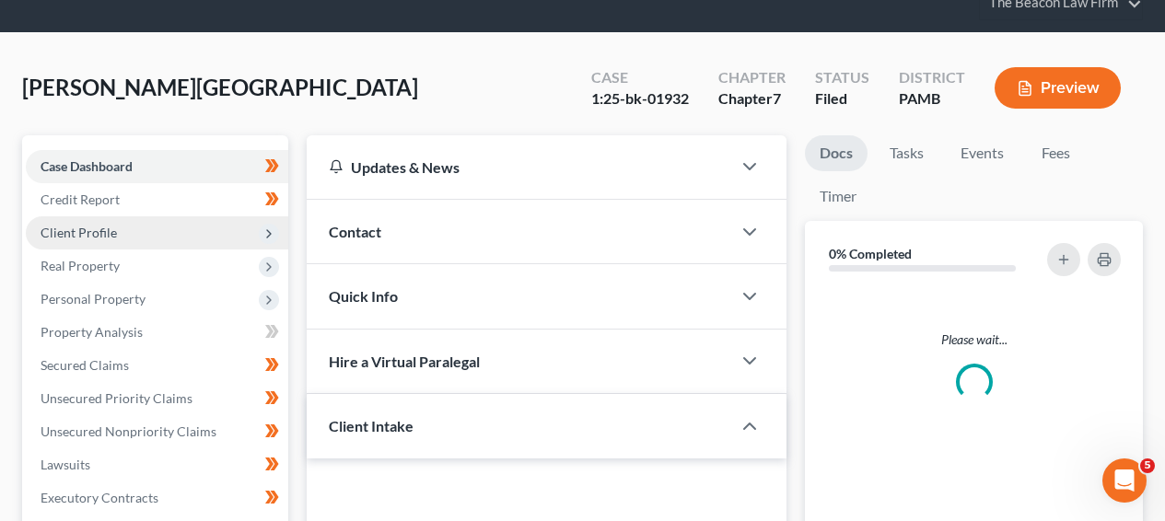
click at [139, 231] on span "Client Profile" at bounding box center [157, 232] width 262 height 33
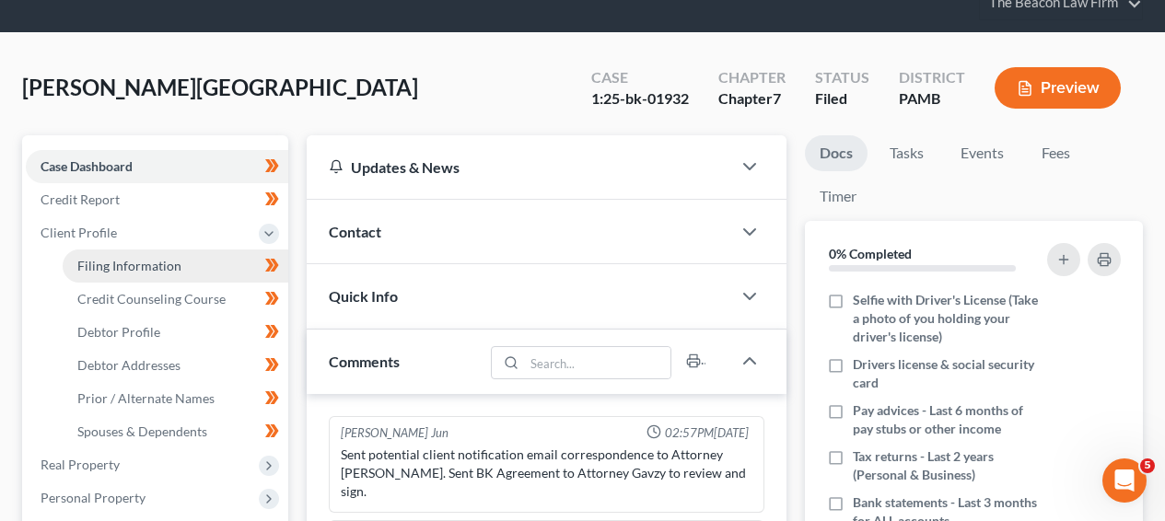
click at [140, 280] on link "Filing Information" at bounding box center [176, 266] width 226 height 33
select select "1"
select select "0"
select select "9"
